Goal: Navigation & Orientation: Find specific page/section

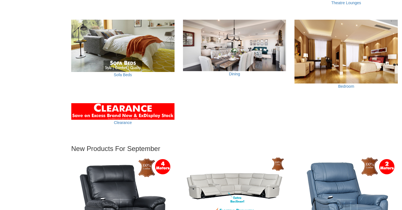
scroll to position [428, 0]
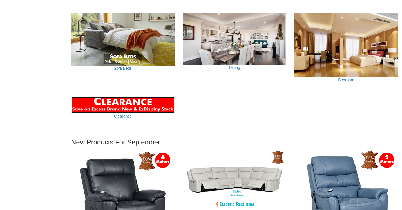
click at [142, 107] on img at bounding box center [122, 105] width 103 height 17
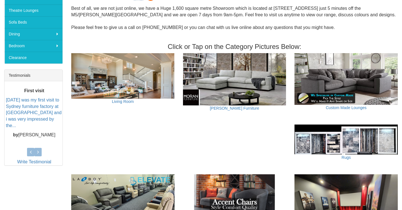
scroll to position [169, 0]
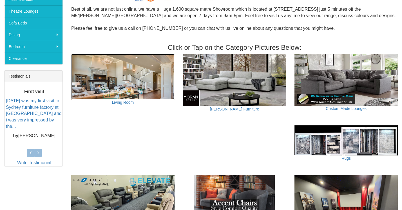
click at [155, 79] on img at bounding box center [122, 77] width 103 height 46
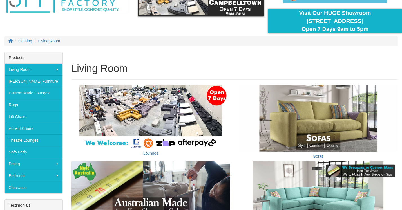
scroll to position [79, 0]
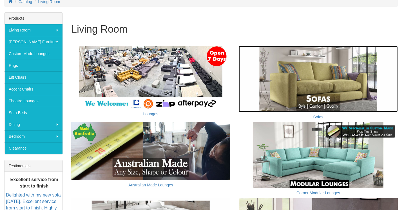
click at [324, 77] on img at bounding box center [318, 79] width 159 height 66
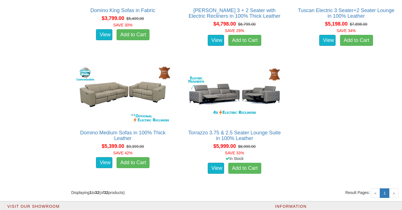
scroll to position [1531, 0]
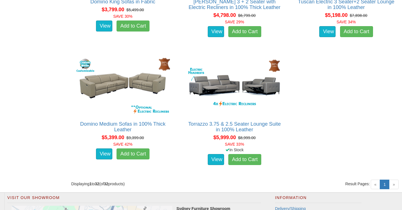
click at [394, 180] on span "»" at bounding box center [394, 185] width 10 height 10
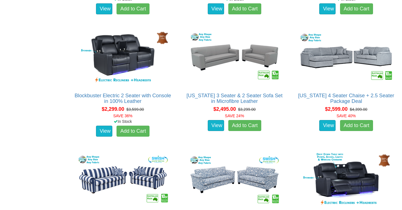
scroll to position [1070, 0]
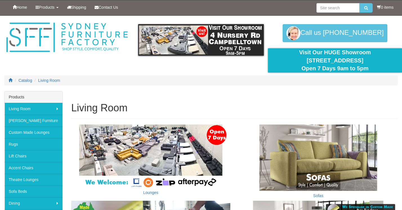
scroll to position [79, 0]
